Goal: Task Accomplishment & Management: Manage account settings

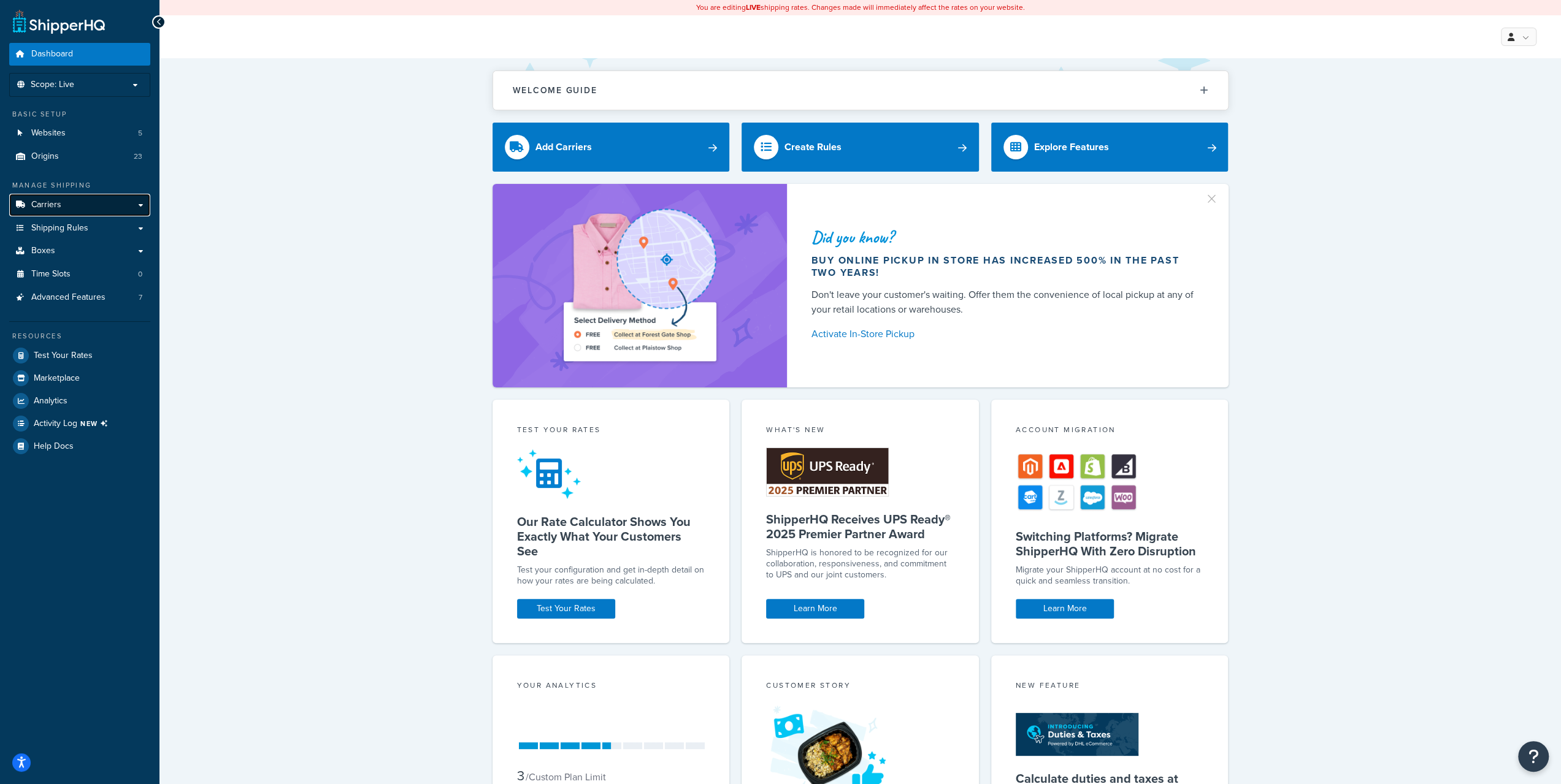
click at [106, 202] on link "Carriers" at bounding box center [80, 206] width 141 height 23
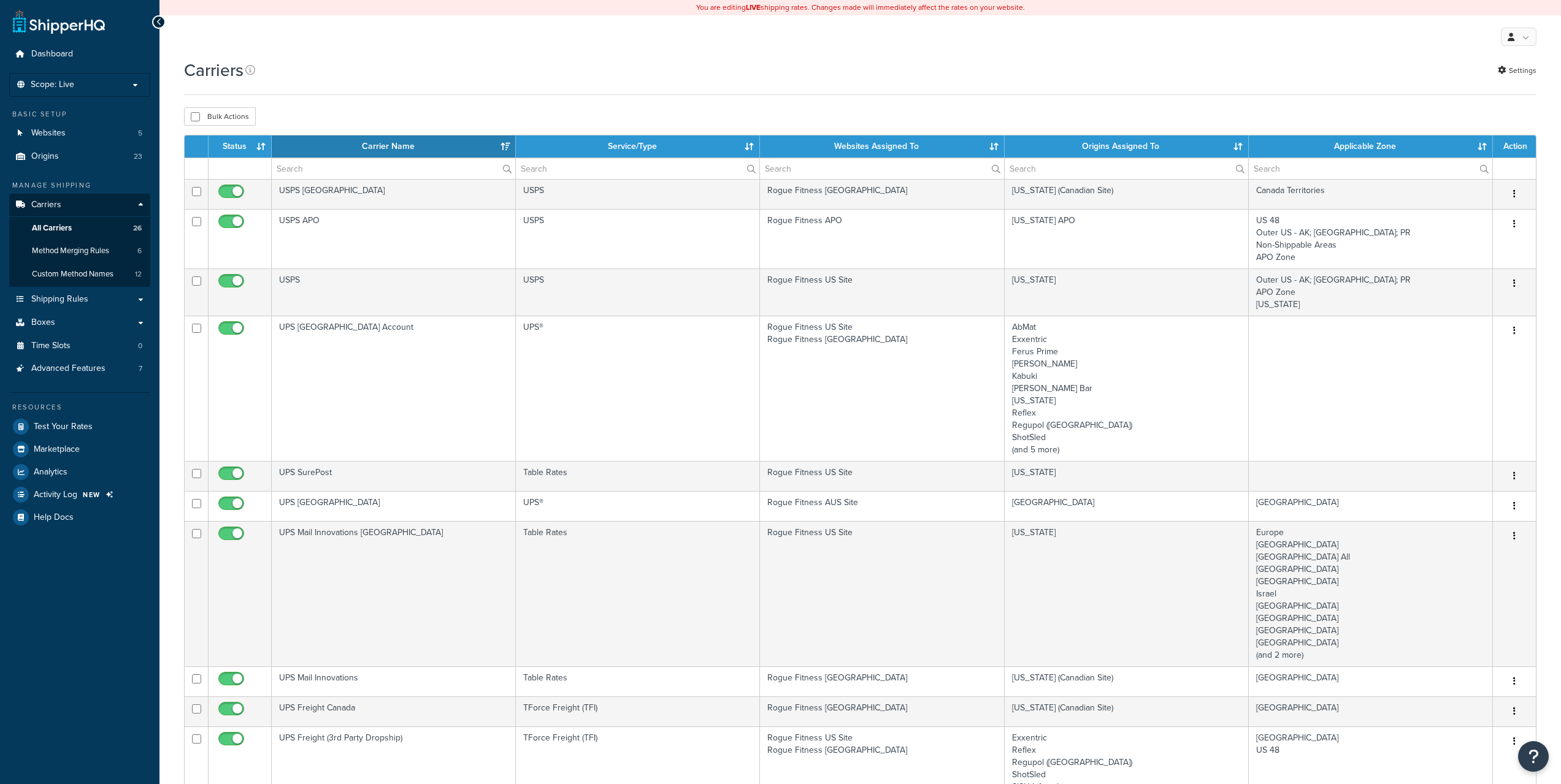
select select "15"
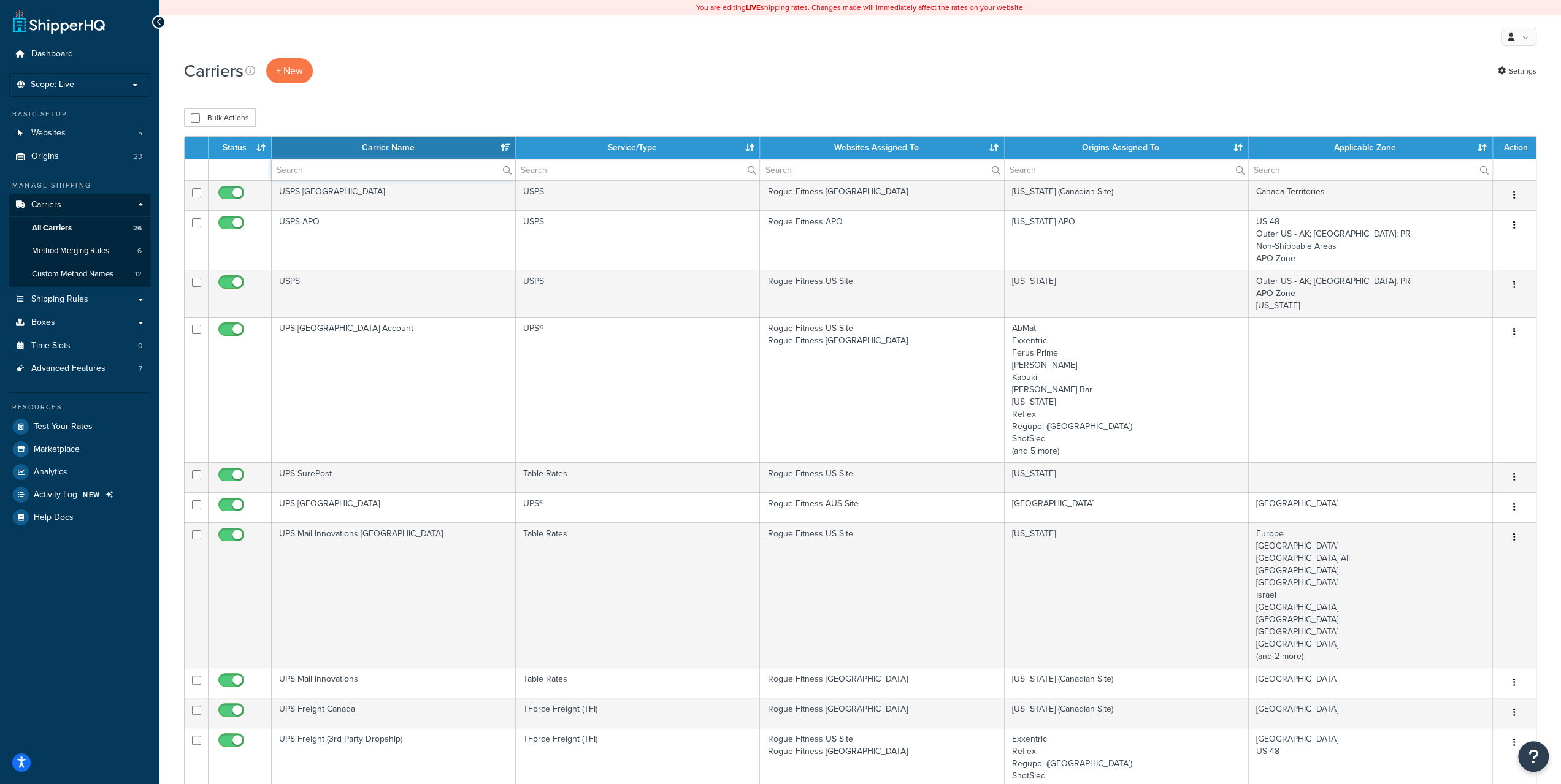
click at [338, 172] on input "text" at bounding box center [393, 170] width 243 height 21
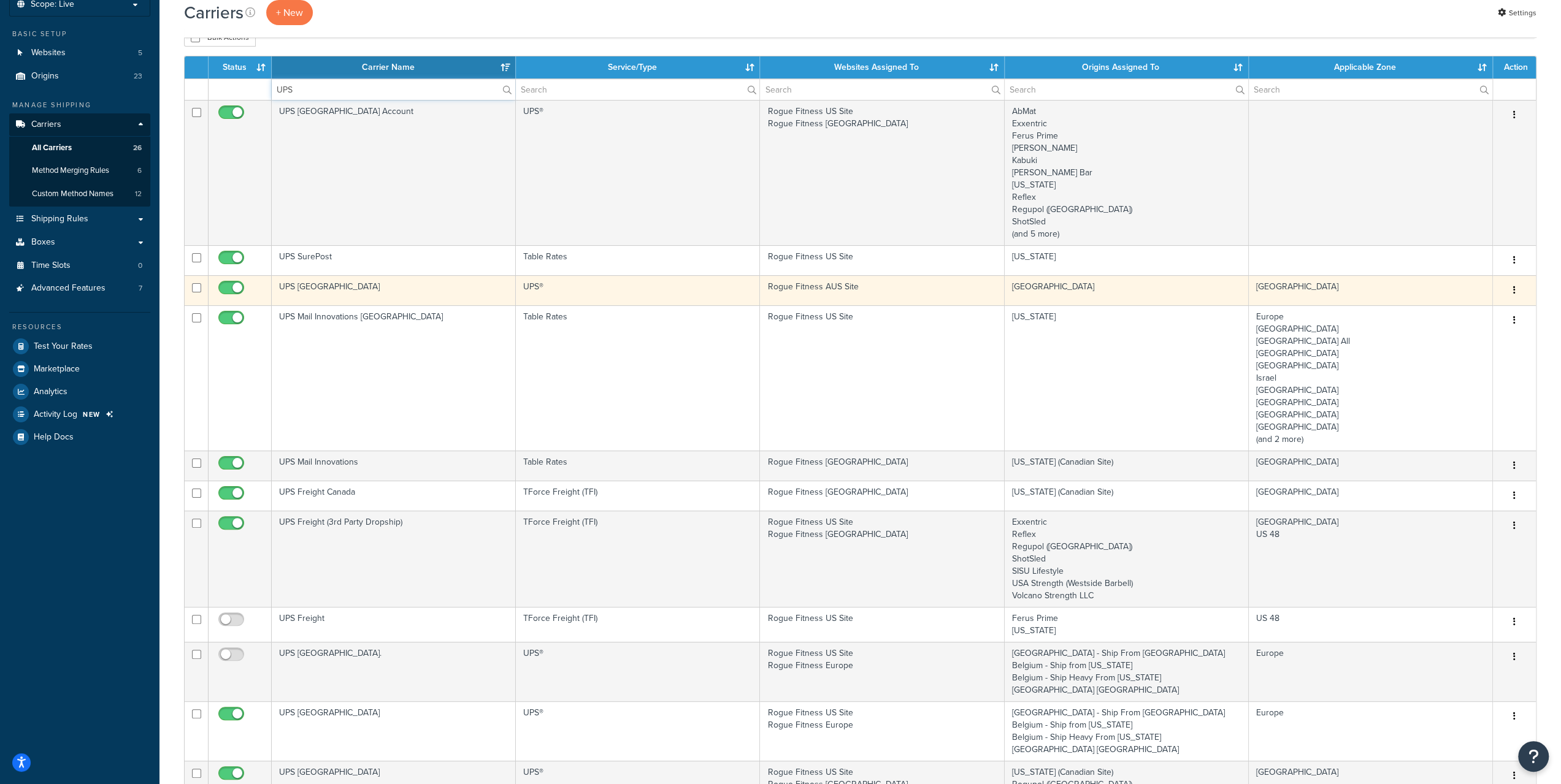
scroll to position [61, 0]
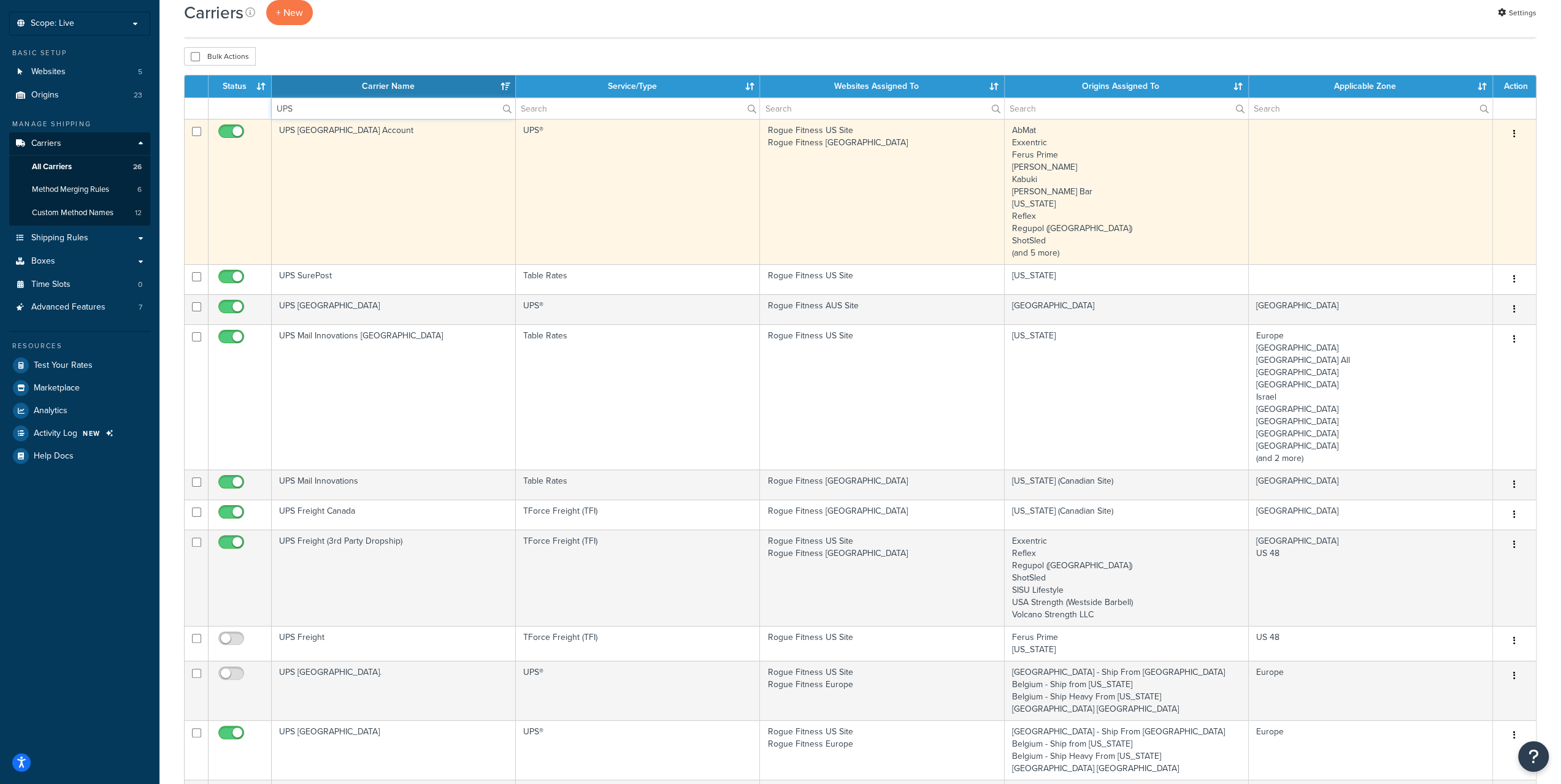
type input "UPS"
click at [326, 130] on td "UPS USA Account" at bounding box center [394, 191] width 244 height 145
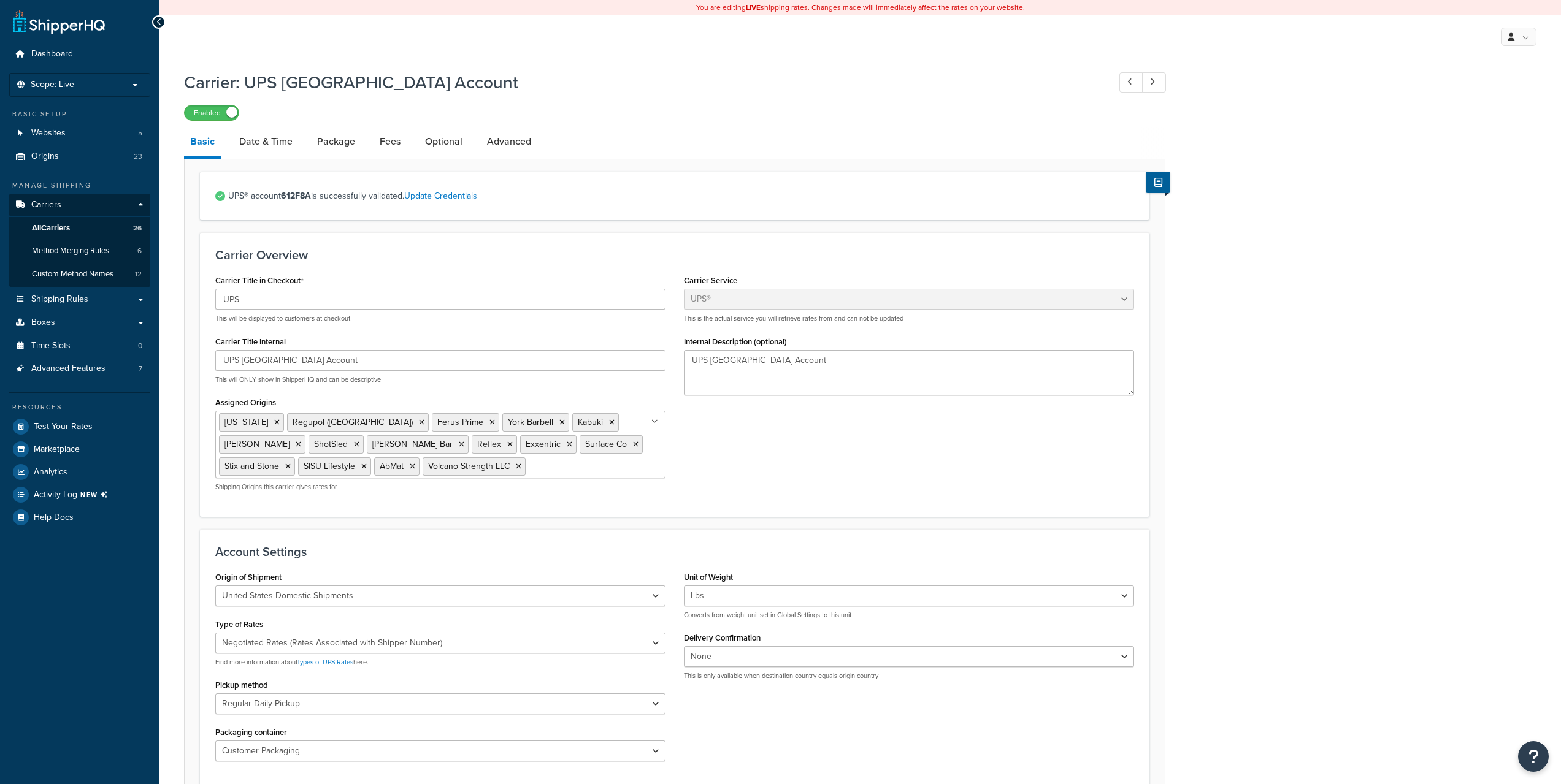
select select "ups"
click at [255, 143] on link "Date & Time" at bounding box center [265, 141] width 65 height 30
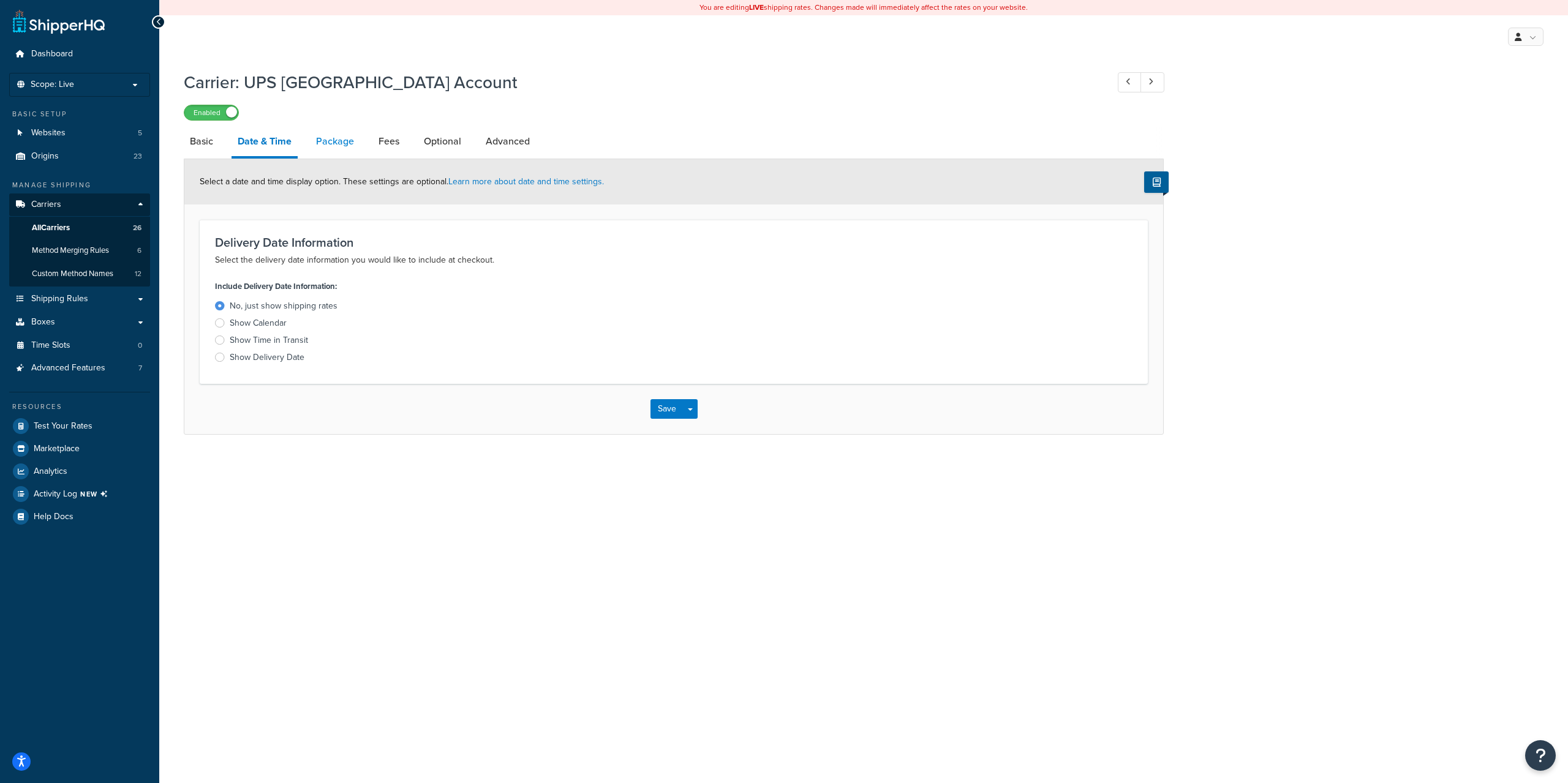
click at [334, 143] on link "Package" at bounding box center [335, 141] width 50 height 30
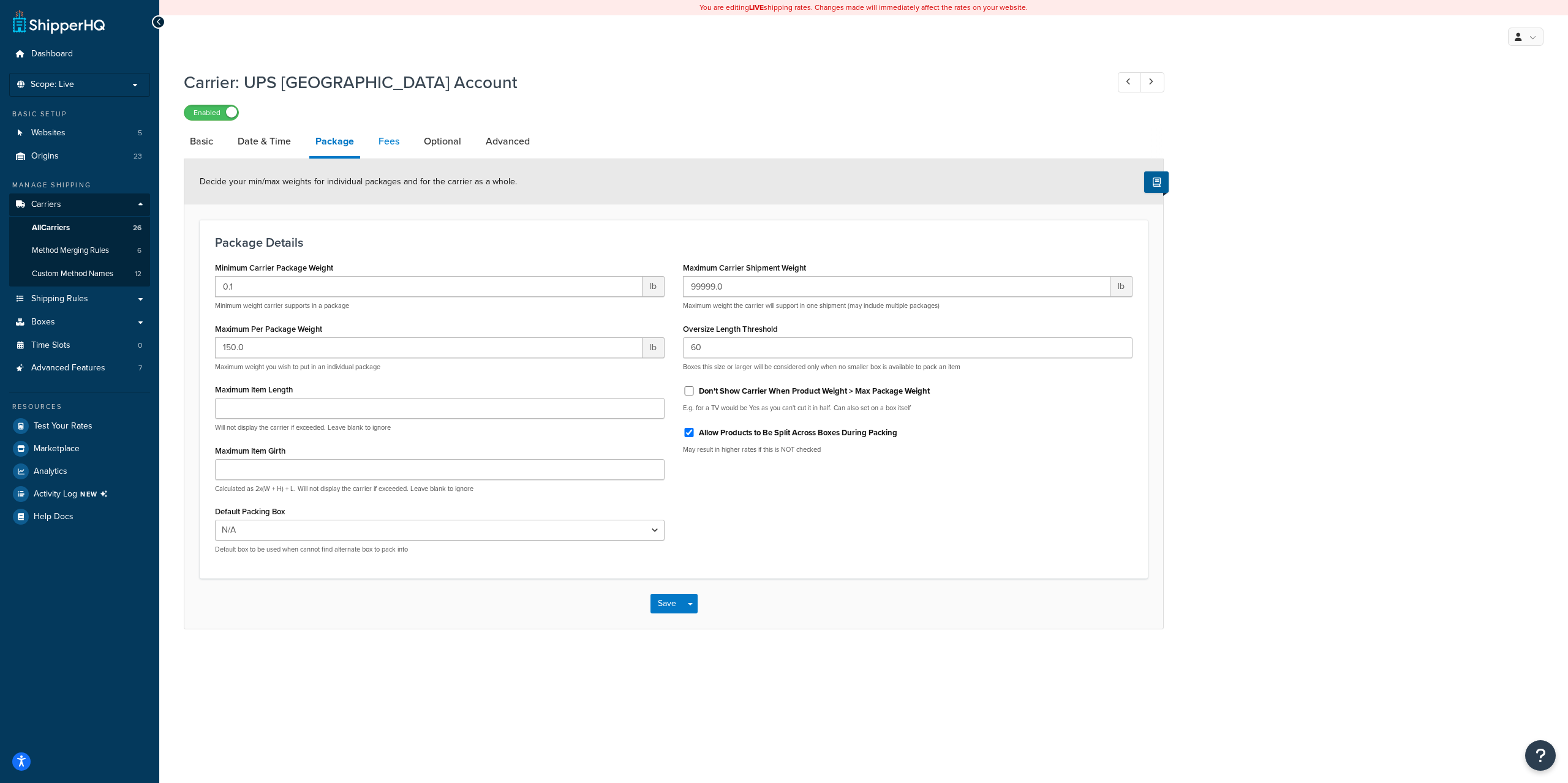
click at [375, 146] on link "Fees" at bounding box center [389, 141] width 33 height 30
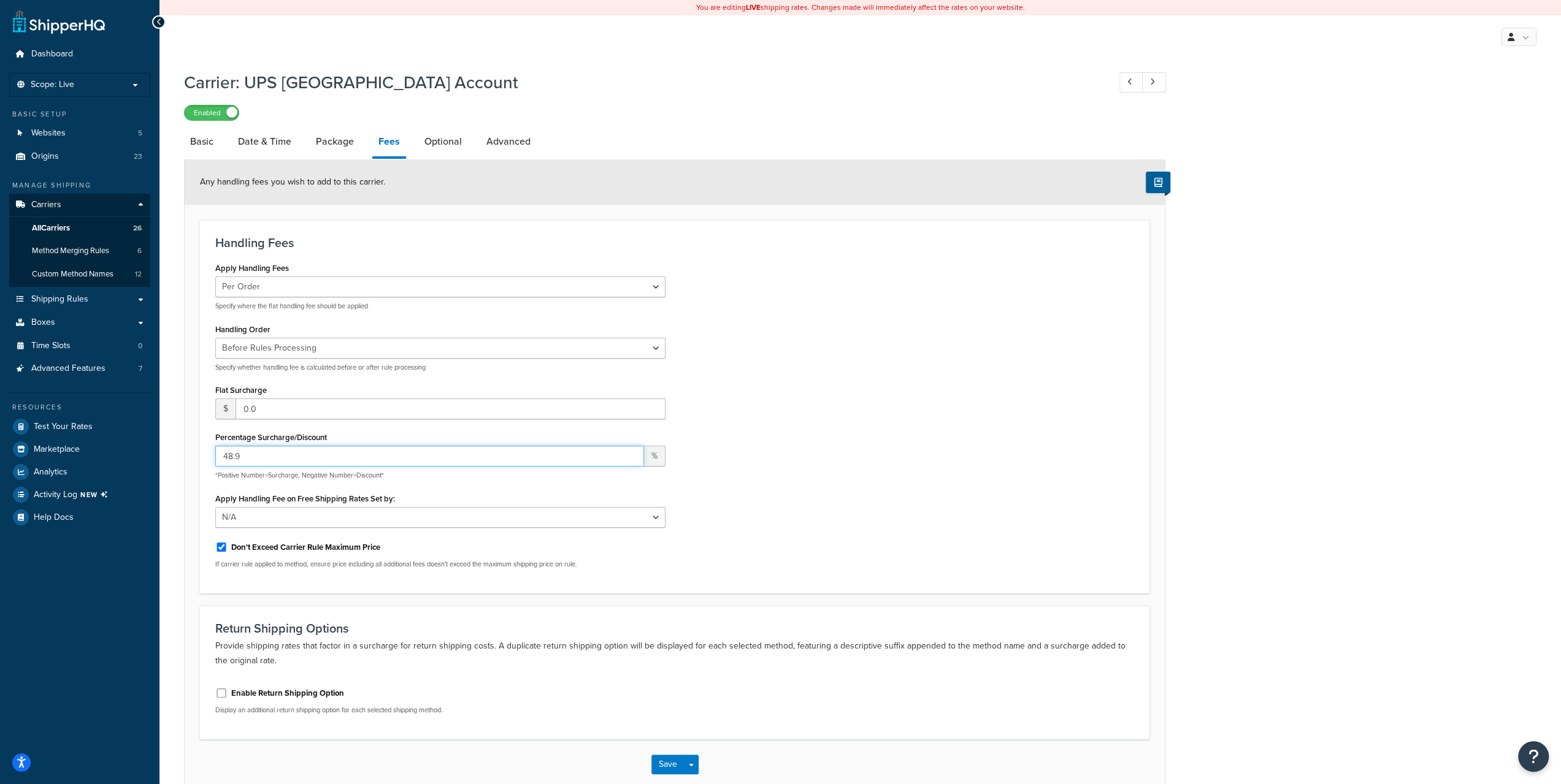
drag, startPoint x: 246, startPoint y: 453, endPoint x: 201, endPoint y: 452, distance: 45.0
click at [204, 452] on div "Handling Fees Apply Handling Fees Per Order Per Item Per Package Specify where …" at bounding box center [675, 406] width 950 height 374
